Goal: Transaction & Acquisition: Purchase product/service

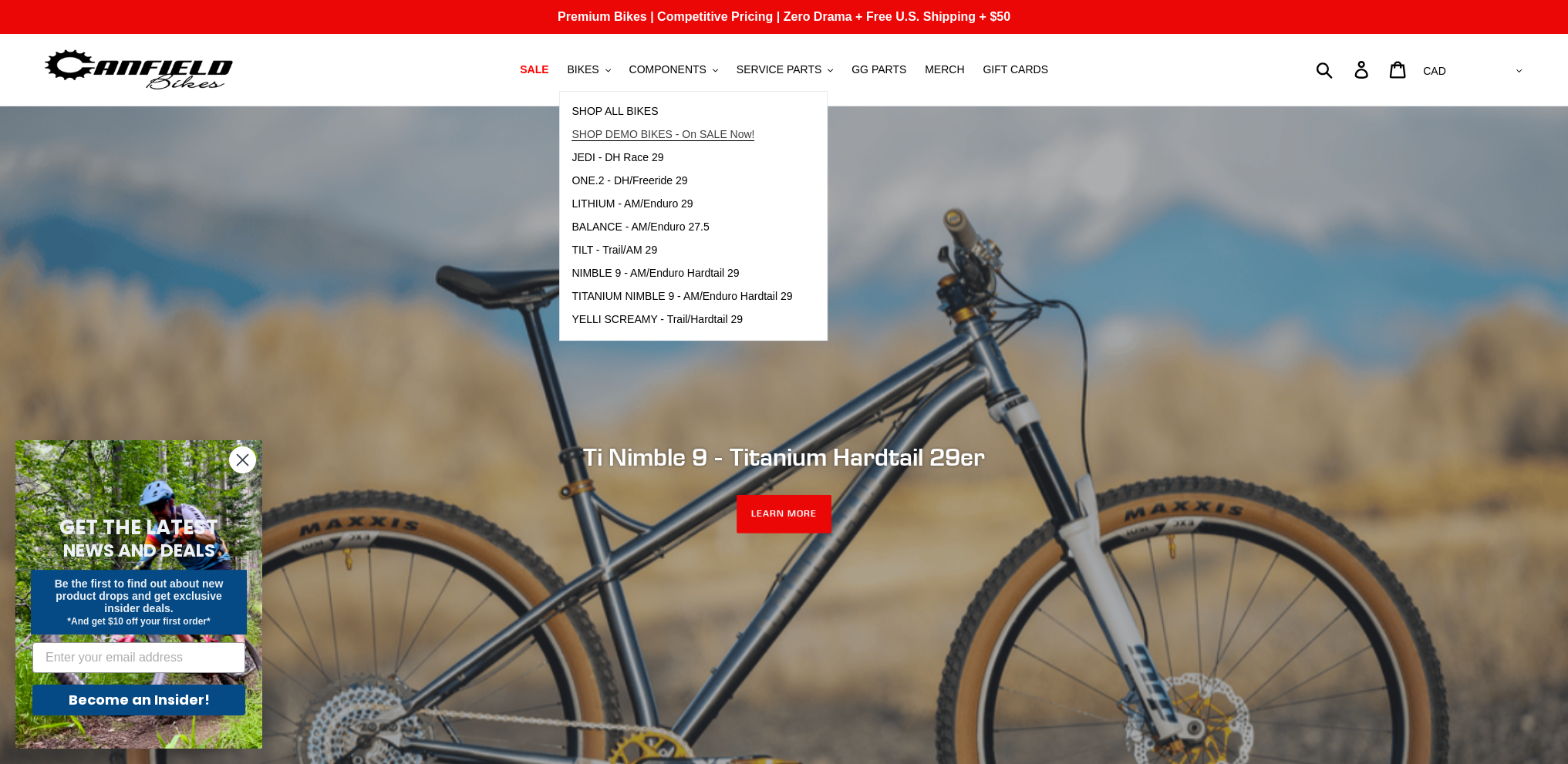
click at [622, 131] on span "SHOP DEMO BIKES - On SALE Now!" at bounding box center [663, 134] width 183 height 13
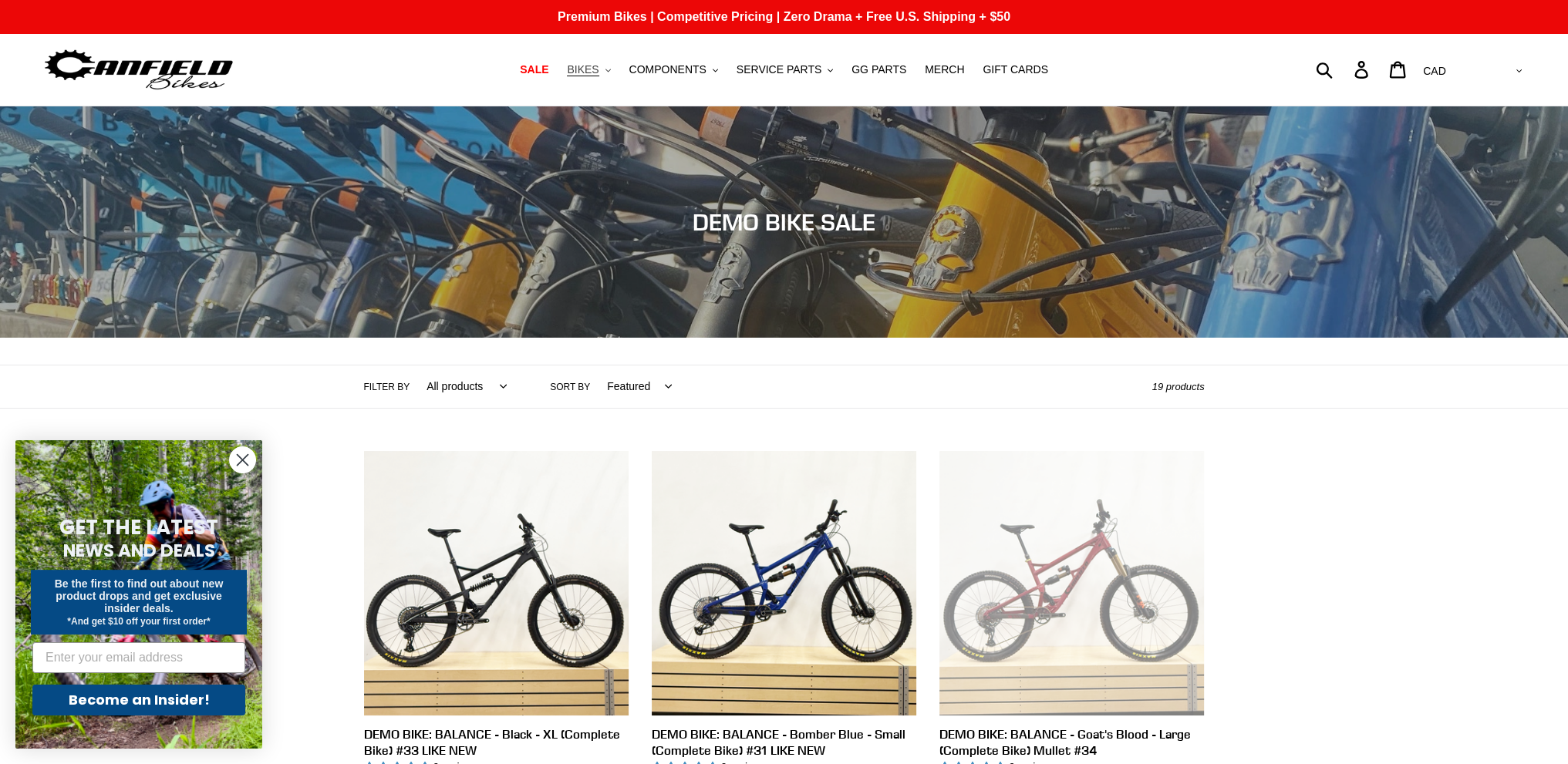
click at [598, 64] on span "BIKES" at bounding box center [582, 69] width 32 height 13
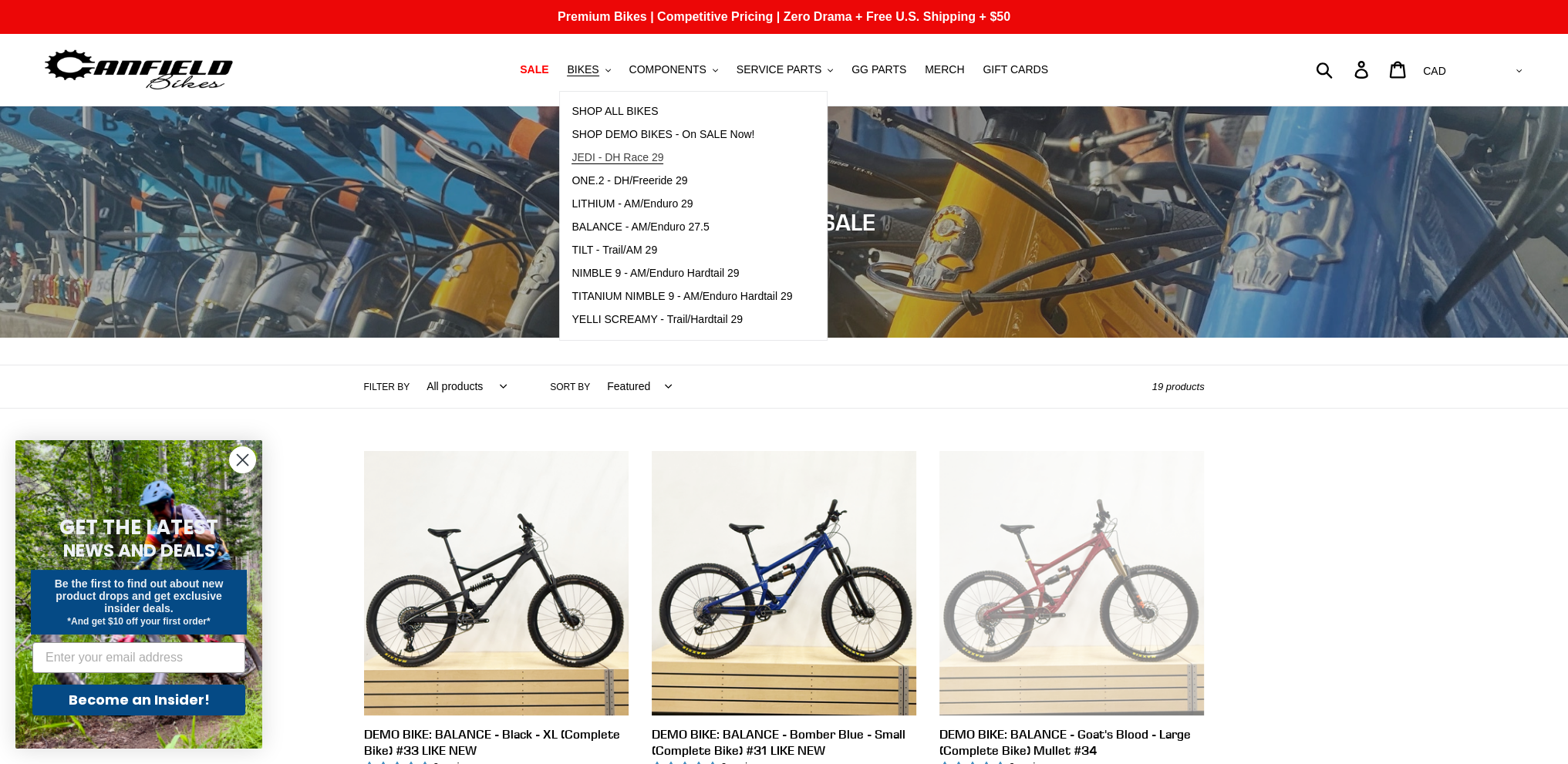
click at [646, 162] on span "JEDI - DH Race 29" at bounding box center [617, 157] width 91 height 13
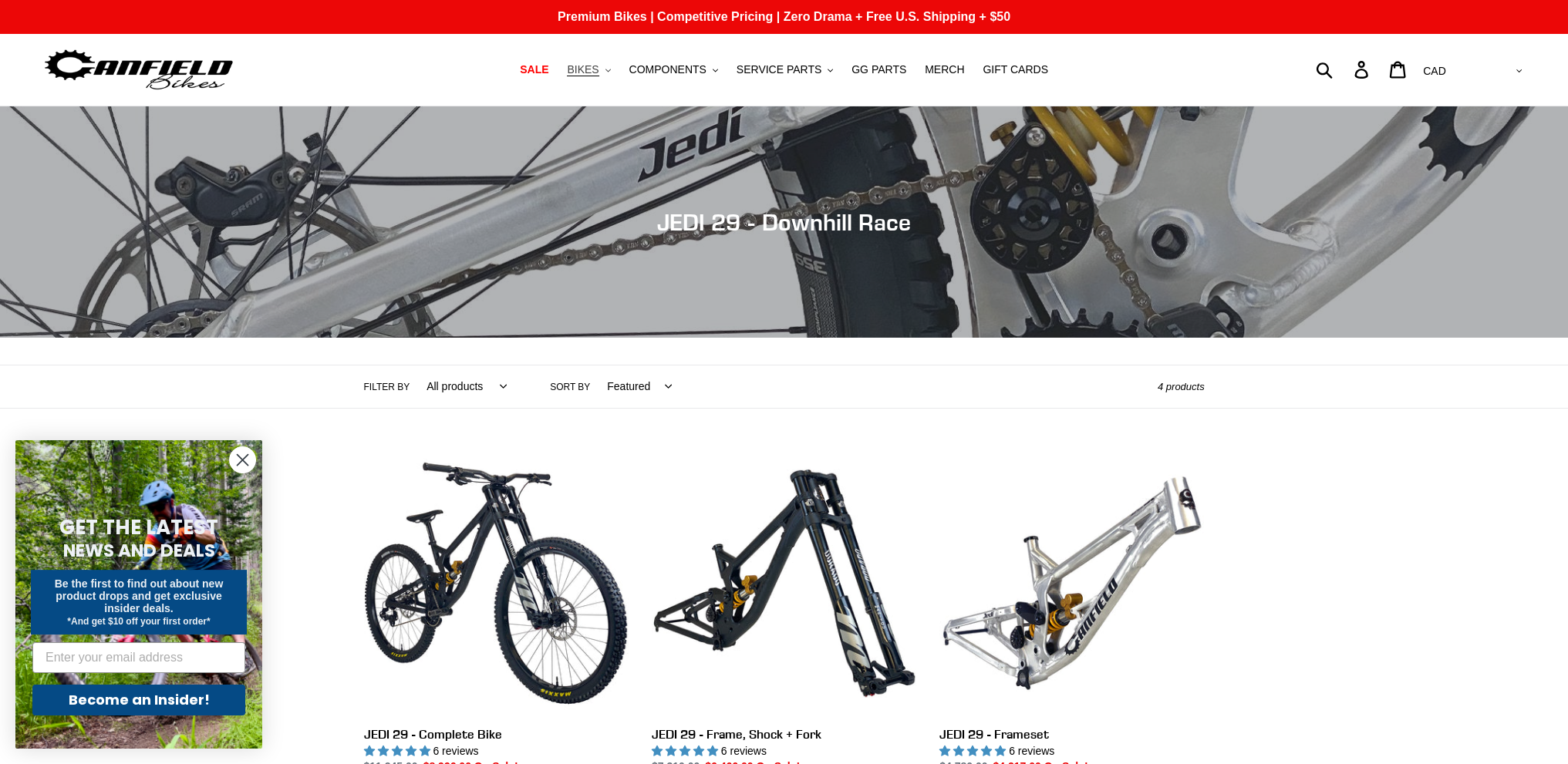
click at [605, 61] on button "BIKES .cls-1{fill:#231f20}" at bounding box center [588, 69] width 59 height 21
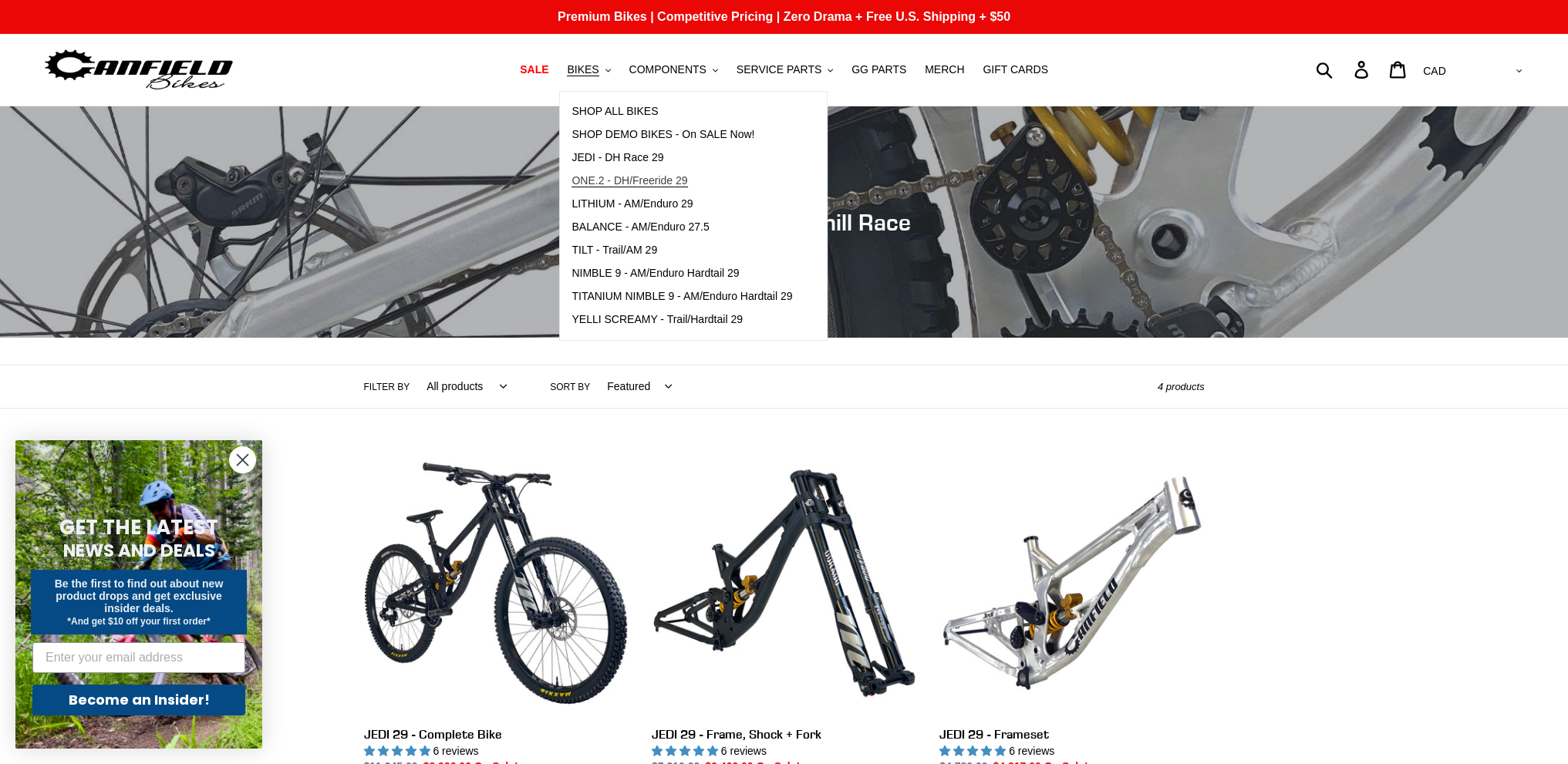
click at [622, 183] on span "ONE.2 - DH/Freeride 29" at bounding box center [629, 180] width 115 height 13
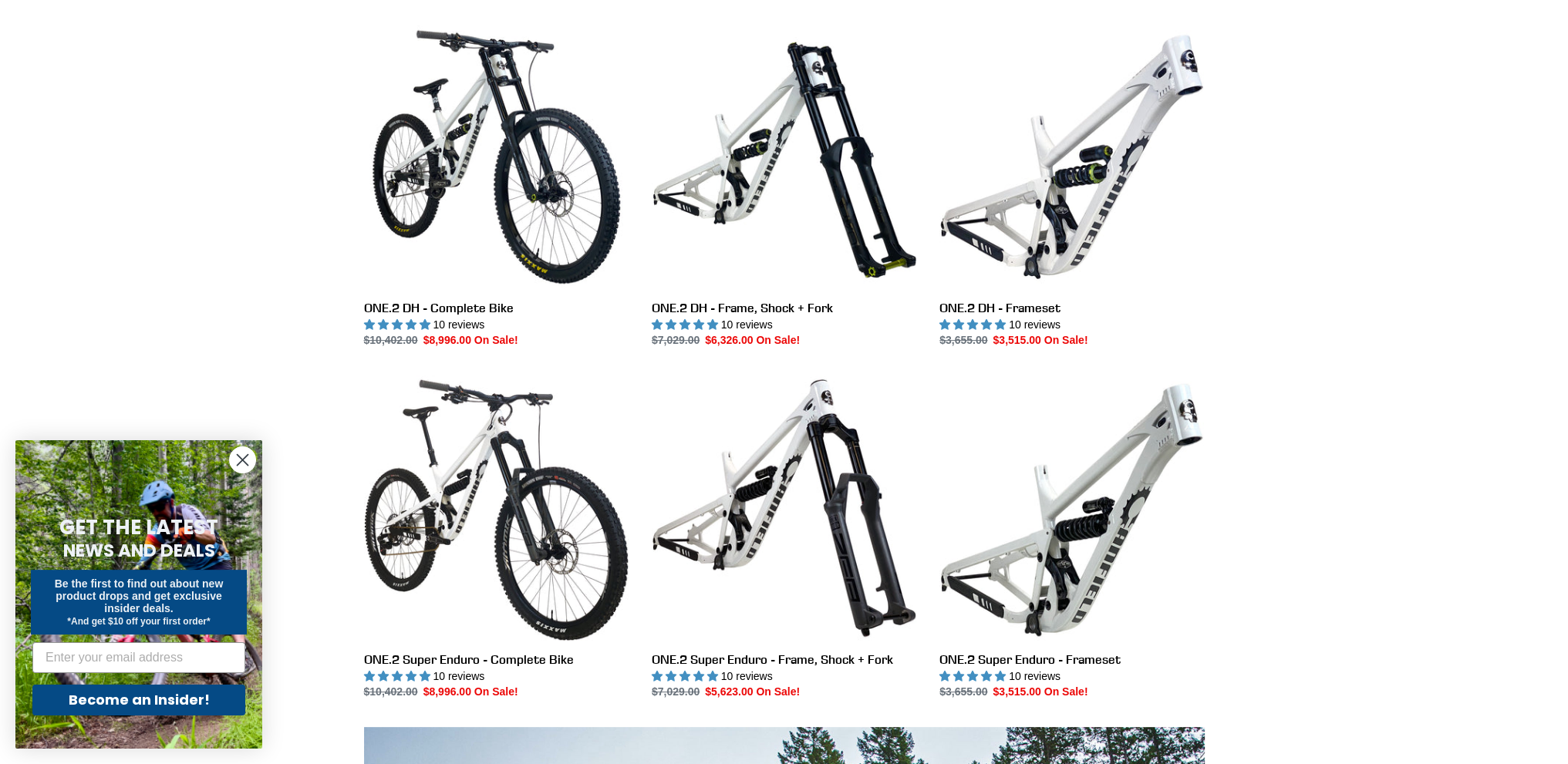
scroll to position [462, 0]
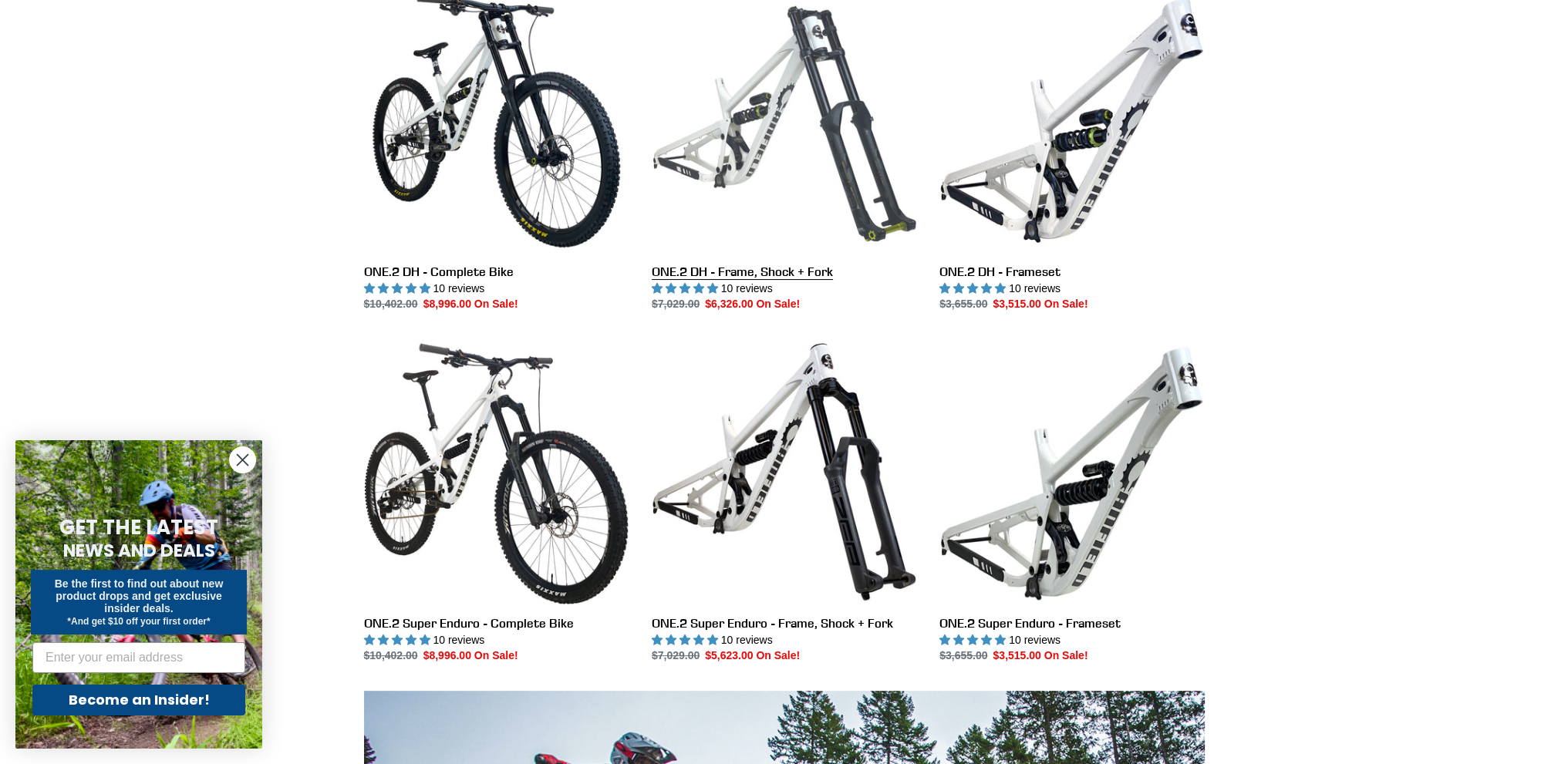
click at [771, 275] on link "ONE.2 DH - Frame, Shock + Fork" at bounding box center [784, 150] width 265 height 325
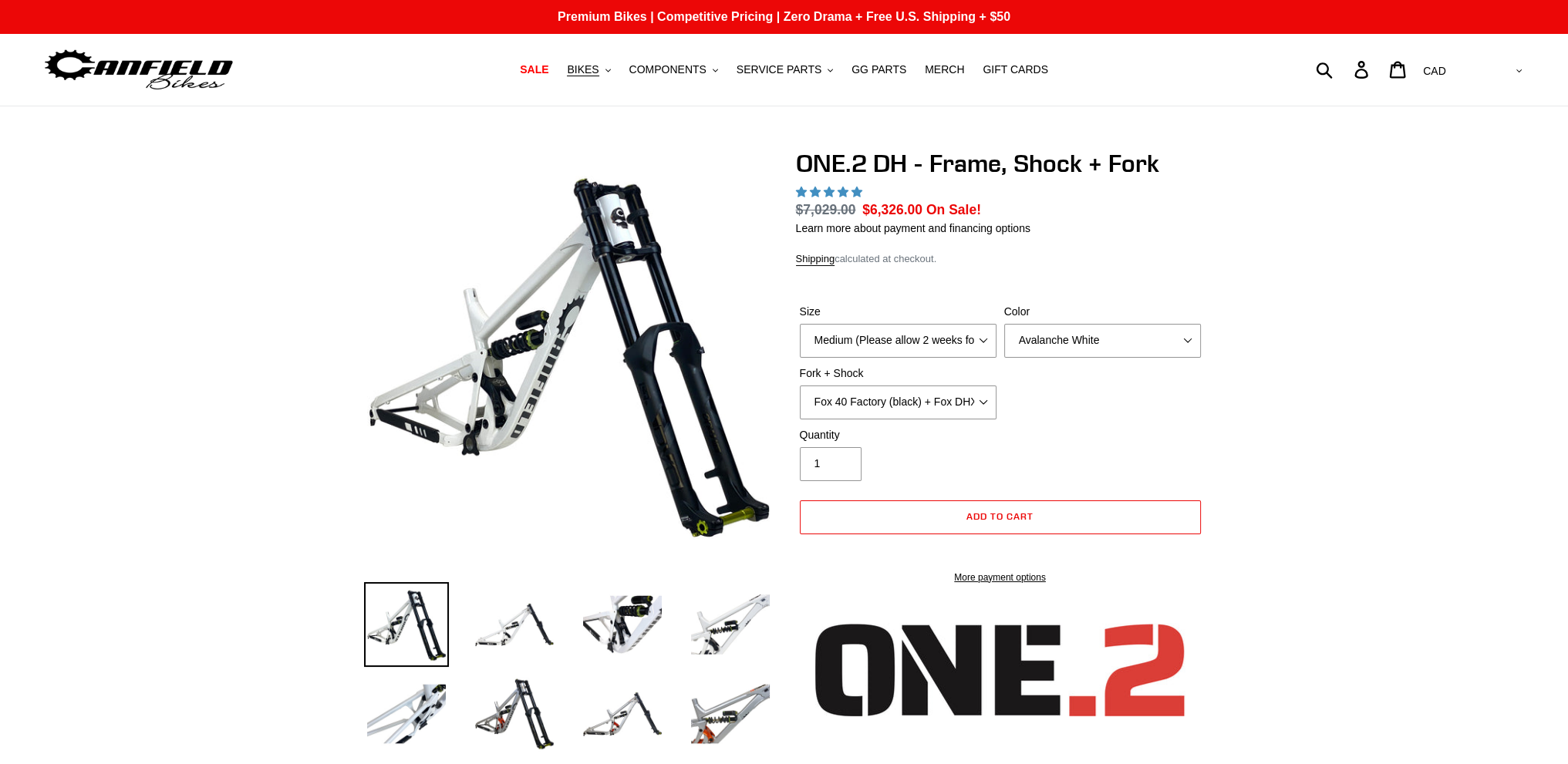
select select "Bentonite Grey"
click at [1004, 324] on select "Avalanche White Bentonite Grey" at bounding box center [1102, 341] width 197 height 34
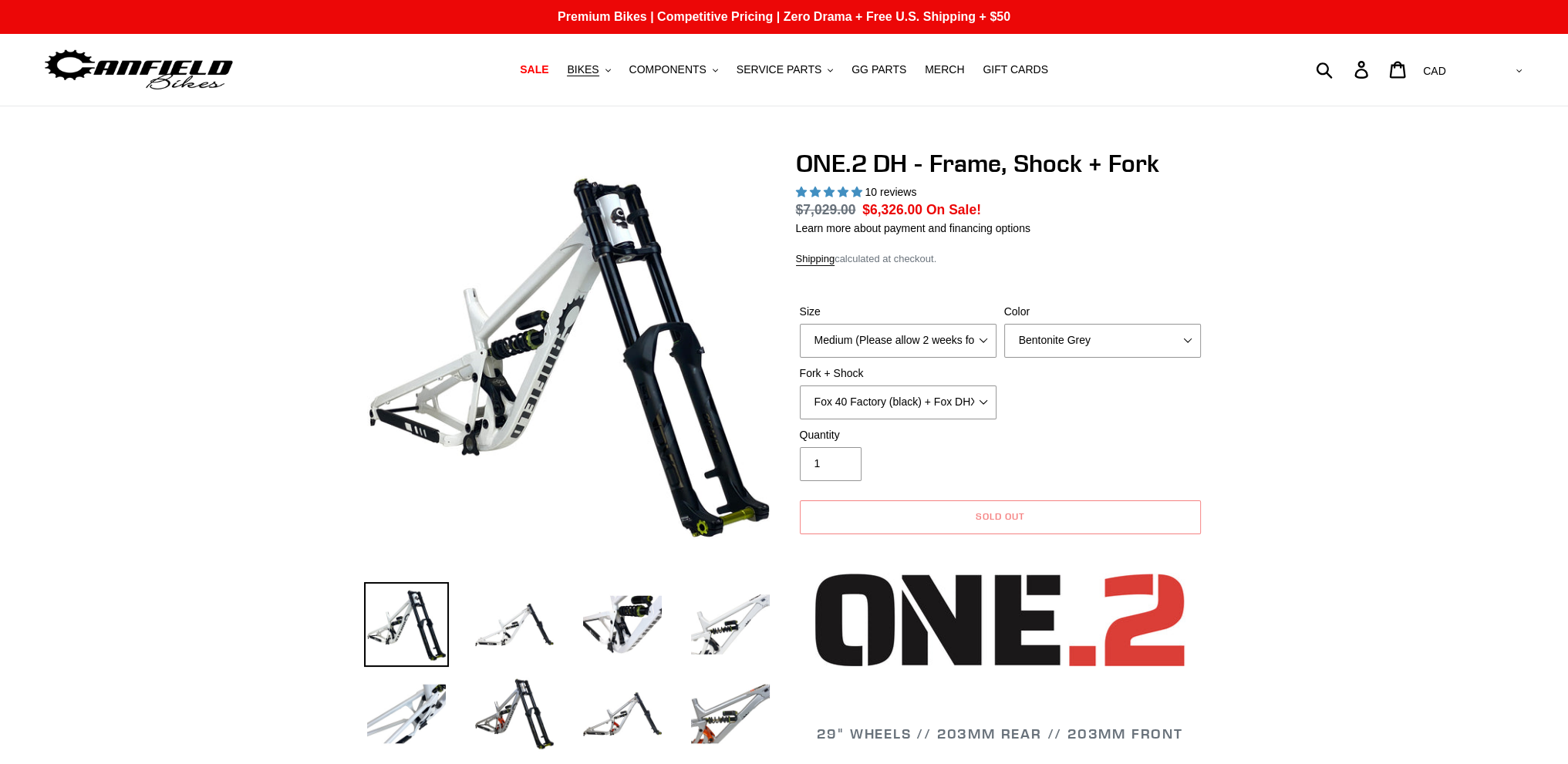
select select "highest-rating"
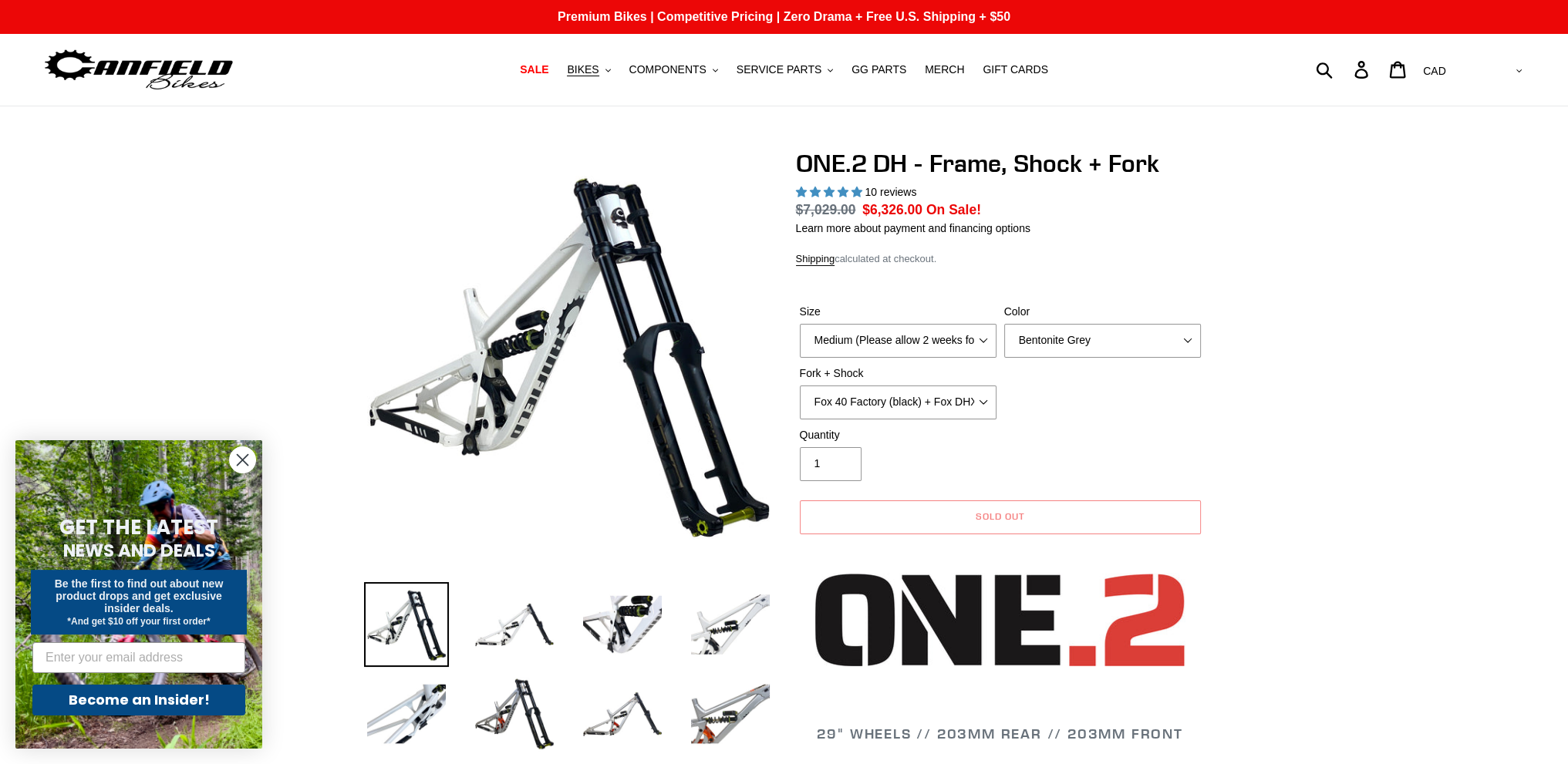
click at [1090, 349] on select "Avalanche White Bentonite Grey" at bounding box center [1102, 341] width 197 height 34
select select "Avalanche White"
click at [1004, 324] on select "Avalanche White Bentonite Grey" at bounding box center [1102, 341] width 197 height 34
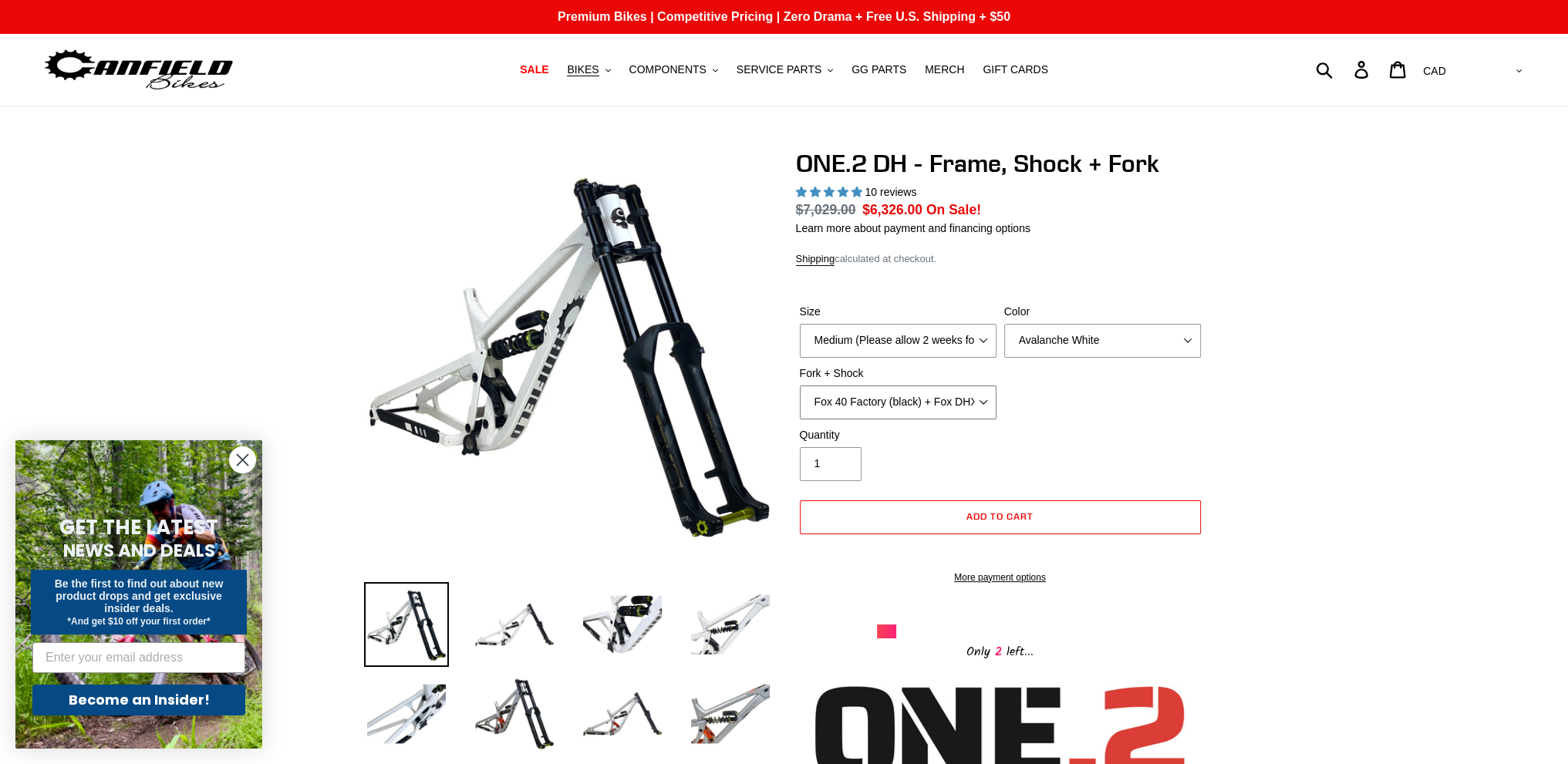
click at [958, 398] on select "Fox 40 Factory (black) + Fox DHX2 250x75 Fox 40 Factory (orange) + Fox DHX2 250…" at bounding box center [898, 403] width 197 height 34
click at [1086, 393] on div "Size Medium (Please allow 2 weeks for delivery) Large (Sold Out) Color Avalanch…" at bounding box center [1000, 366] width 408 height 123
